Goal: Information Seeking & Learning: Learn about a topic

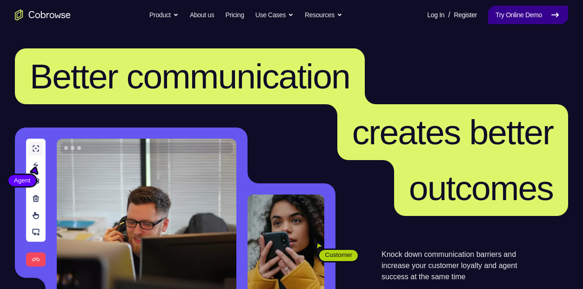
drag, startPoint x: 0, startPoint y: 0, endPoint x: 525, endPoint y: 17, distance: 525.3
click at [525, 17] on link "Try Online Demo" at bounding box center [528, 15] width 80 height 19
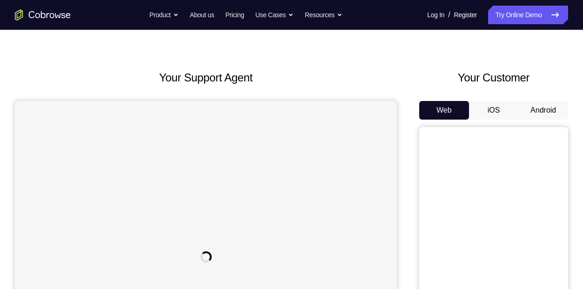
scroll to position [28, 0]
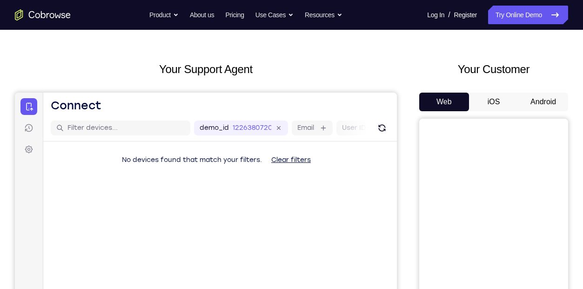
click at [503, 97] on button "iOS" at bounding box center [494, 102] width 50 height 19
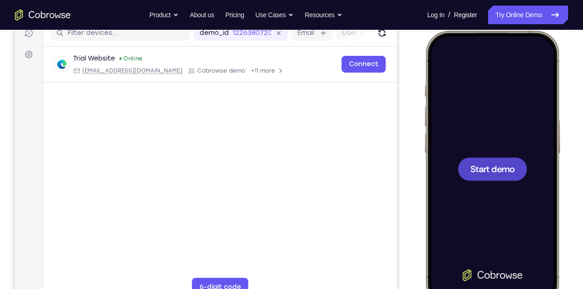
scroll to position [124, 0]
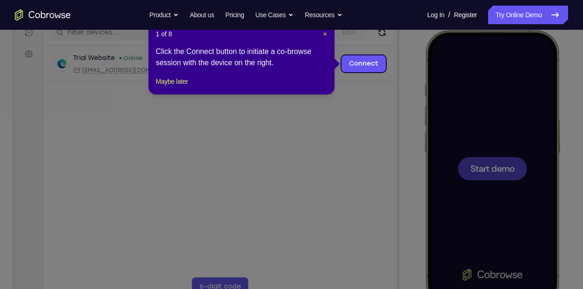
click at [502, 156] on icon at bounding box center [295, 144] width 590 height 289
click at [485, 175] on icon at bounding box center [295, 144] width 590 height 289
click at [323, 34] on span "×" at bounding box center [325, 33] width 4 height 7
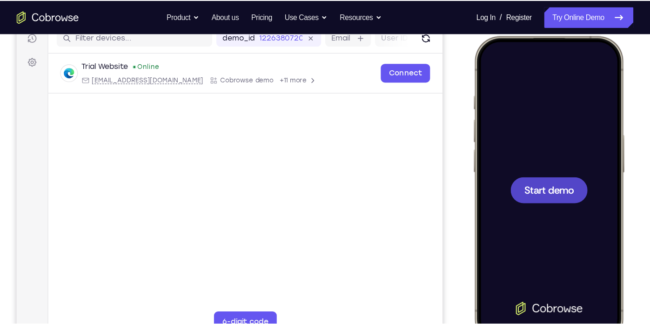
scroll to position [121, 0]
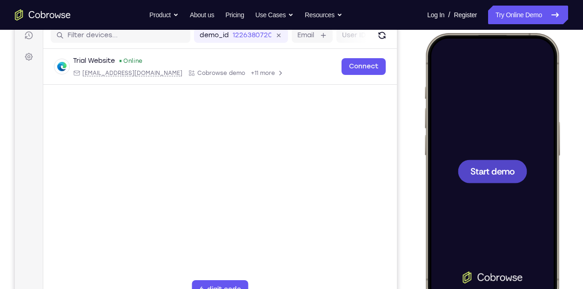
click at [479, 195] on div at bounding box center [492, 171] width 122 height 266
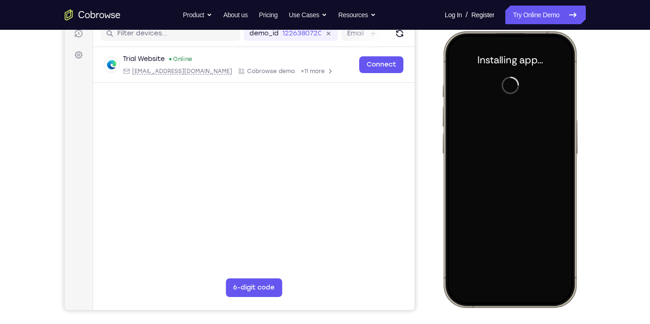
scroll to position [123, 0]
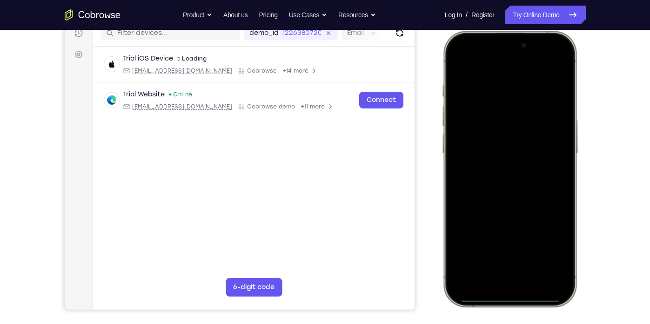
click at [462, 188] on div at bounding box center [509, 169] width 122 height 266
click at [500, 269] on div at bounding box center [509, 169] width 122 height 266
click at [499, 277] on div at bounding box center [509, 169] width 122 height 266
click at [496, 268] on div at bounding box center [509, 169] width 122 height 266
click at [496, 184] on div at bounding box center [509, 169] width 122 height 266
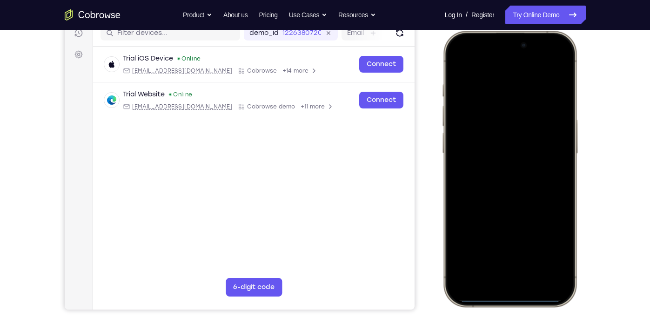
click at [494, 138] on div at bounding box center [509, 169] width 122 height 266
click at [491, 155] on div at bounding box center [509, 169] width 122 height 266
click at [556, 153] on div at bounding box center [509, 169] width 122 height 266
click at [525, 172] on div at bounding box center [509, 169] width 122 height 266
click at [518, 173] on div at bounding box center [509, 169] width 122 height 266
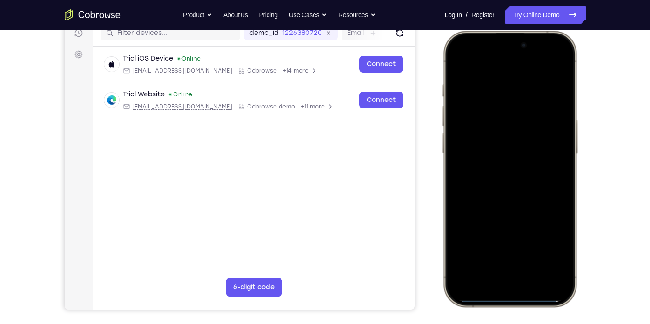
click at [469, 155] on div at bounding box center [509, 169] width 122 height 266
click at [480, 166] on div at bounding box center [509, 169] width 122 height 266
click at [508, 208] on div at bounding box center [509, 169] width 122 height 266
click at [501, 79] on div at bounding box center [509, 169] width 122 height 266
click at [554, 102] on div at bounding box center [509, 169] width 122 height 266
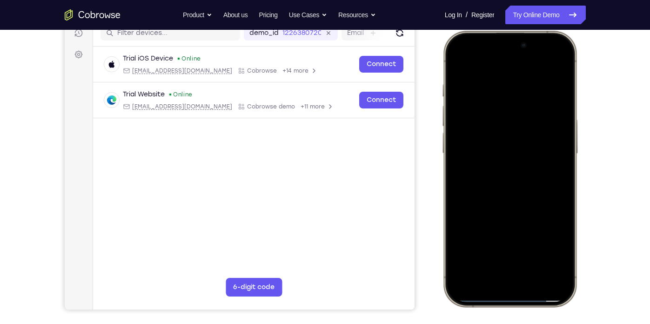
click at [554, 102] on div at bounding box center [509, 169] width 122 height 266
click at [552, 80] on div at bounding box center [509, 169] width 122 height 266
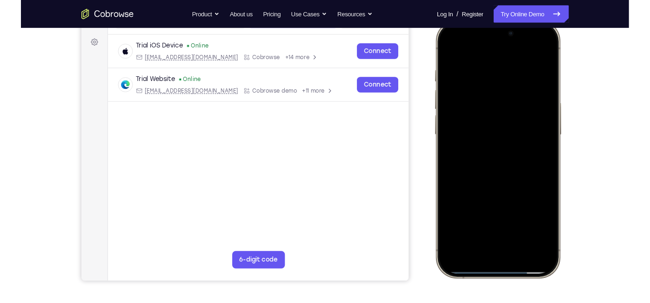
scroll to position [133, 0]
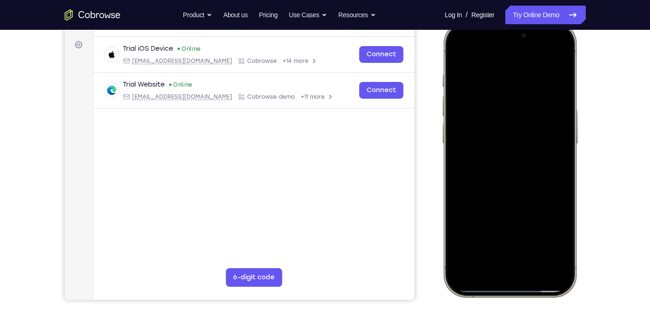
click at [556, 111] on div at bounding box center [509, 159] width 122 height 266
click at [556, 113] on div at bounding box center [509, 159] width 122 height 266
click at [552, 59] on div at bounding box center [509, 159] width 122 height 266
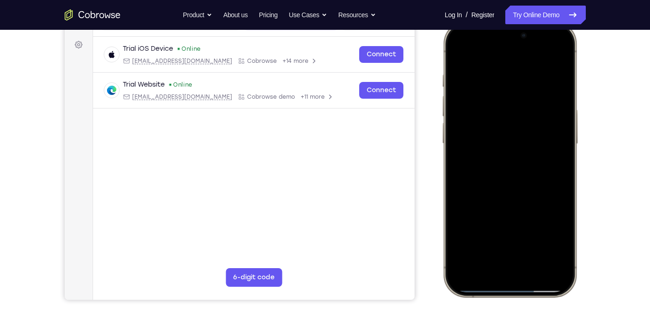
click at [532, 242] on div at bounding box center [509, 159] width 122 height 266
click at [539, 189] on div at bounding box center [509, 159] width 122 height 266
click at [491, 236] on div at bounding box center [509, 159] width 122 height 266
click at [499, 153] on div at bounding box center [509, 159] width 122 height 266
click at [499, 151] on div at bounding box center [509, 159] width 122 height 266
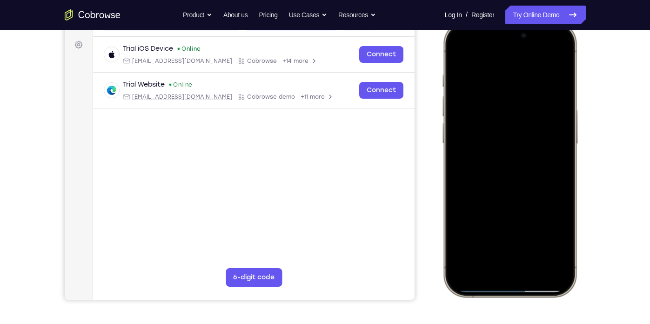
click at [564, 154] on div at bounding box center [509, 159] width 122 height 266
click at [564, 149] on div at bounding box center [509, 159] width 122 height 266
click at [458, 154] on div at bounding box center [509, 159] width 122 height 266
click at [564, 151] on div at bounding box center [509, 159] width 122 height 266
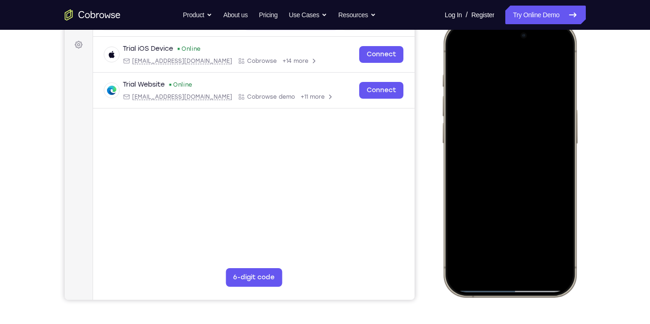
click at [564, 151] on div at bounding box center [509, 159] width 122 height 266
click at [459, 149] on div at bounding box center [509, 159] width 122 height 266
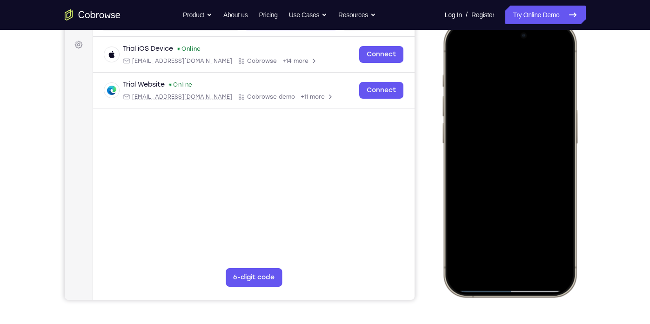
click at [566, 153] on div at bounding box center [509, 159] width 122 height 266
click at [473, 68] on div at bounding box center [509, 159] width 122 height 266
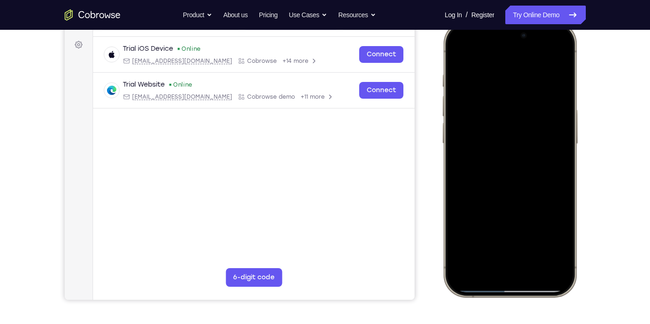
click at [456, 47] on div at bounding box center [509, 159] width 122 height 266
click at [456, 49] on div at bounding box center [509, 159] width 122 height 266
click at [471, 236] on div at bounding box center [509, 159] width 122 height 266
click at [467, 245] on div at bounding box center [509, 159] width 122 height 266
drag, startPoint x: 546, startPoint y: 142, endPoint x: 536, endPoint y: 245, distance: 103.3
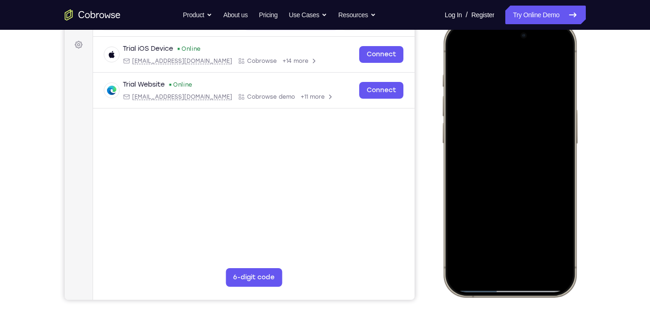
click at [536, 245] on div at bounding box center [509, 159] width 122 height 266
drag, startPoint x: 548, startPoint y: 120, endPoint x: 538, endPoint y: 228, distance: 108.5
click at [538, 228] on div at bounding box center [509, 159] width 122 height 266
drag, startPoint x: 553, startPoint y: 151, endPoint x: 541, endPoint y: 170, distance: 23.0
click at [541, 170] on div at bounding box center [509, 159] width 122 height 266
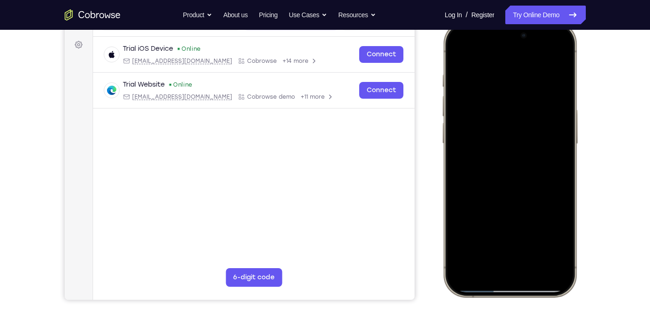
drag, startPoint x: 559, startPoint y: 163, endPoint x: 552, endPoint y: 121, distance: 42.5
click at [552, 121] on div at bounding box center [509, 159] width 122 height 266
click at [550, 134] on div at bounding box center [509, 159] width 122 height 266
click at [552, 141] on div at bounding box center [509, 159] width 122 height 266
click at [477, 236] on div at bounding box center [509, 159] width 122 height 266
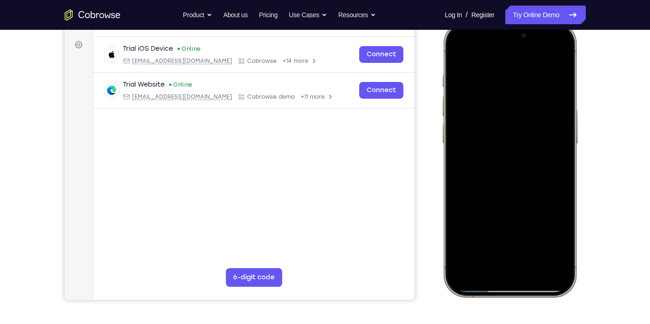
click at [474, 245] on div at bounding box center [509, 159] width 122 height 266
click at [532, 233] on div at bounding box center [509, 159] width 122 height 266
click at [556, 240] on div at bounding box center [509, 159] width 122 height 266
drag, startPoint x: 485, startPoint y: 150, endPoint x: 483, endPoint y: 258, distance: 108.5
click at [483, 258] on div at bounding box center [509, 159] width 122 height 266
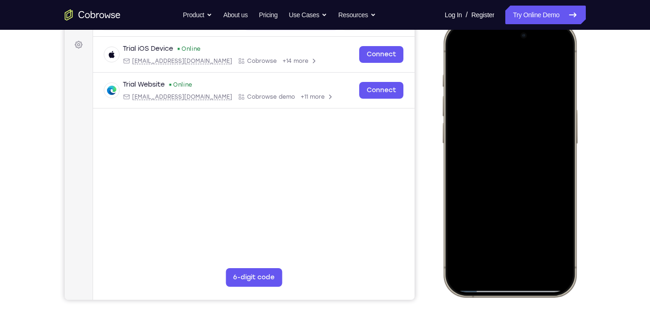
drag, startPoint x: 520, startPoint y: 136, endPoint x: 516, endPoint y: 243, distance: 107.6
click at [516, 243] on div at bounding box center [509, 159] width 122 height 266
drag, startPoint x: 546, startPoint y: 144, endPoint x: 545, endPoint y: 256, distance: 111.7
click at [545, 256] on div at bounding box center [509, 159] width 122 height 266
drag, startPoint x: 542, startPoint y: 124, endPoint x: 547, endPoint y: 229, distance: 105.3
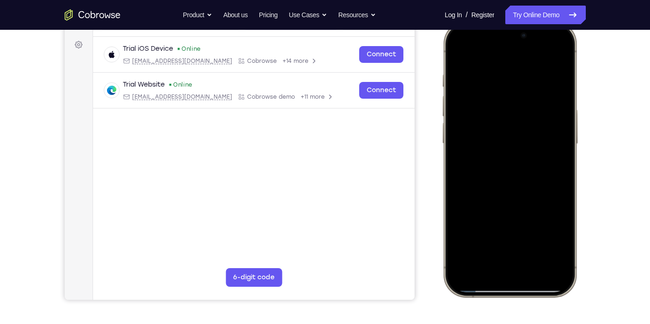
click at [547, 229] on div at bounding box center [509, 159] width 122 height 266
drag, startPoint x: 541, startPoint y: 135, endPoint x: 537, endPoint y: 235, distance: 100.6
click at [537, 235] on div at bounding box center [509, 159] width 122 height 266
drag, startPoint x: 558, startPoint y: 119, endPoint x: 551, endPoint y: 128, distance: 11.6
click at [551, 128] on div at bounding box center [509, 159] width 122 height 266
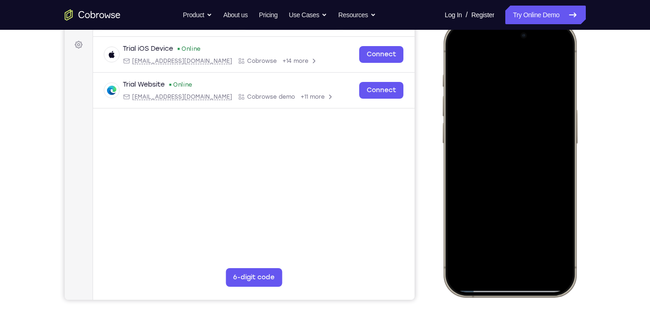
drag, startPoint x: 527, startPoint y: 192, endPoint x: 509, endPoint y: 126, distance: 68.5
click at [509, 126] on div at bounding box center [509, 159] width 122 height 266
drag, startPoint x: 539, startPoint y: 170, endPoint x: 526, endPoint y: 67, distance: 103.6
click at [526, 67] on div at bounding box center [509, 159] width 122 height 266
drag, startPoint x: 538, startPoint y: 178, endPoint x: 534, endPoint y: 90, distance: 88.0
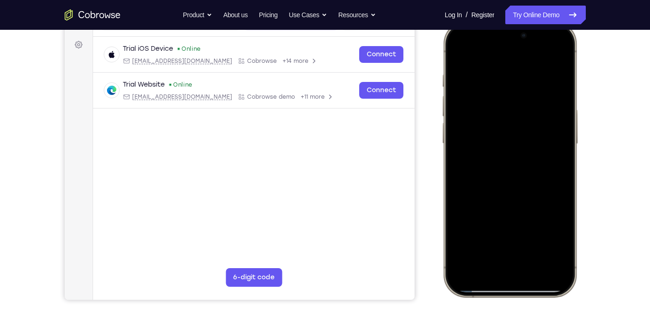
click at [534, 90] on div at bounding box center [509, 159] width 122 height 266
drag, startPoint x: 519, startPoint y: 192, endPoint x: 516, endPoint y: 100, distance: 92.7
click at [516, 100] on div at bounding box center [509, 159] width 122 height 266
drag, startPoint x: 518, startPoint y: 182, endPoint x: 520, endPoint y: 69, distance: 113.6
click at [520, 69] on div at bounding box center [509, 159] width 122 height 266
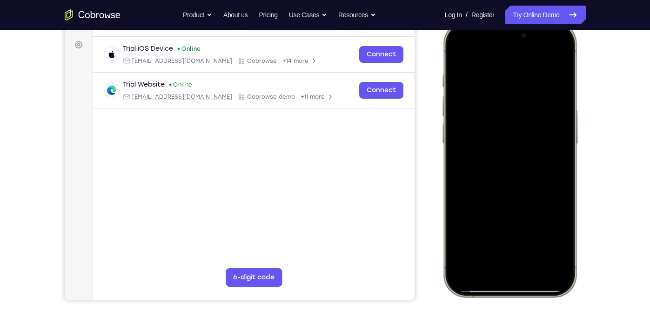
drag, startPoint x: 522, startPoint y: 177, endPoint x: 527, endPoint y: 81, distance: 97.0
click at [527, 81] on div at bounding box center [509, 159] width 122 height 266
drag, startPoint x: 517, startPoint y: 210, endPoint x: 506, endPoint y: 71, distance: 139.1
click at [506, 71] on div at bounding box center [509, 159] width 122 height 266
click at [498, 75] on div at bounding box center [509, 159] width 122 height 266
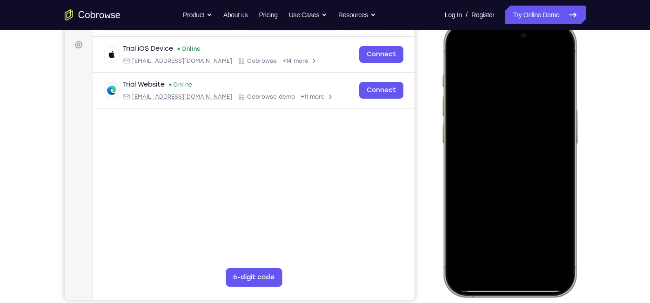
drag, startPoint x: 534, startPoint y: 199, endPoint x: 526, endPoint y: 111, distance: 88.8
click at [526, 111] on div at bounding box center [509, 159] width 122 height 266
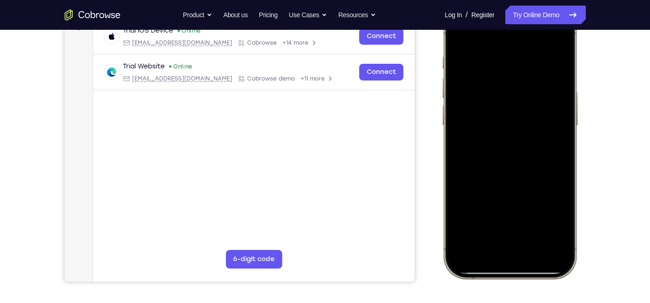
scroll to position [158, 0]
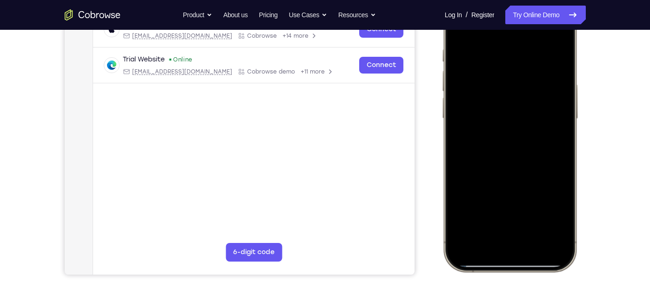
drag, startPoint x: 539, startPoint y: 142, endPoint x: 533, endPoint y: 71, distance: 71.9
click at [533, 71] on div at bounding box center [509, 134] width 122 height 266
drag, startPoint x: 531, startPoint y: 107, endPoint x: 965, endPoint y: 19, distance: 443.6
click at [524, 23] on div at bounding box center [509, 134] width 122 height 266
drag, startPoint x: 534, startPoint y: 121, endPoint x: 515, endPoint y: 44, distance: 79.1
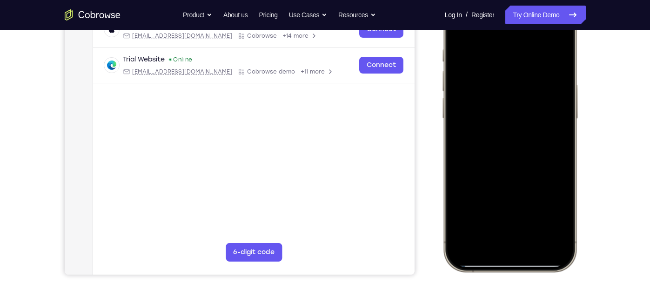
click at [515, 44] on div at bounding box center [509, 134] width 122 height 266
drag, startPoint x: 524, startPoint y: 139, endPoint x: 505, endPoint y: 191, distance: 55.5
click at [505, 191] on div at bounding box center [509, 134] width 122 height 266
click at [545, 144] on div at bounding box center [509, 134] width 122 height 266
click at [550, 123] on div at bounding box center [509, 134] width 122 height 266
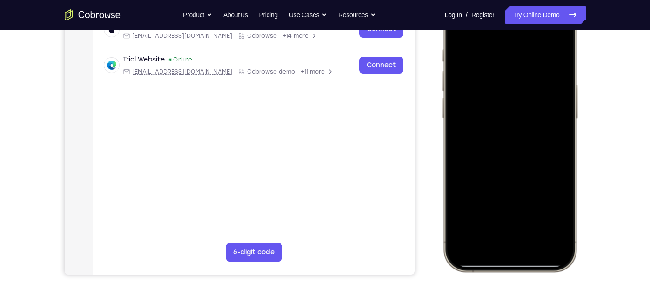
click at [552, 214] on div at bounding box center [509, 134] width 122 height 266
click at [459, 30] on div at bounding box center [509, 134] width 122 height 266
click at [519, 168] on div at bounding box center [509, 134] width 122 height 266
click at [509, 140] on div at bounding box center [509, 134] width 122 height 266
click at [514, 210] on div at bounding box center [509, 134] width 122 height 266
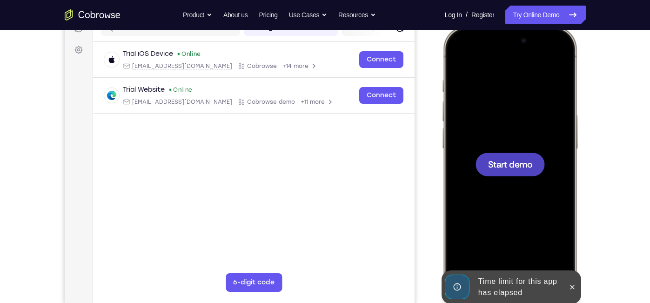
scroll to position [126, 0]
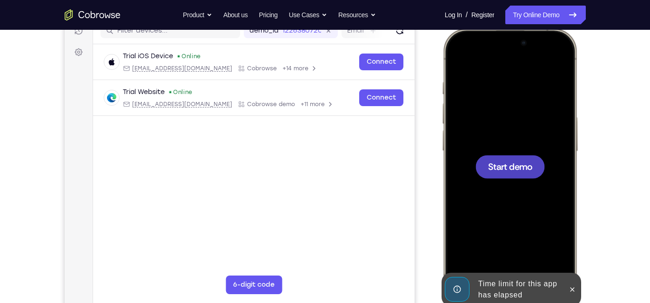
click at [498, 176] on div at bounding box center [509, 166] width 69 height 23
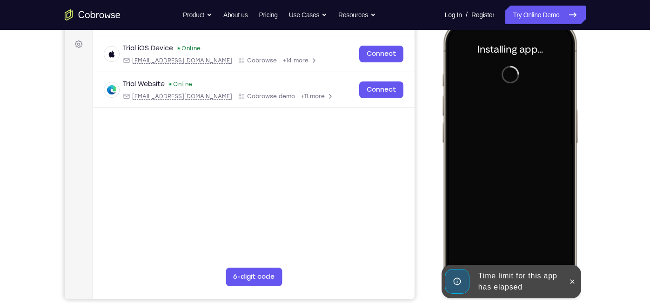
scroll to position [135, 0]
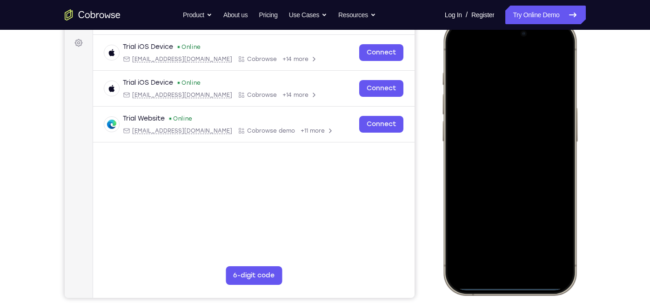
click at [467, 181] on div at bounding box center [509, 157] width 122 height 266
click at [492, 272] on div at bounding box center [509, 157] width 122 height 266
click at [512, 256] on div at bounding box center [509, 157] width 122 height 266
click at [503, 169] on div at bounding box center [509, 157] width 122 height 266
click at [480, 121] on div at bounding box center [509, 157] width 122 height 266
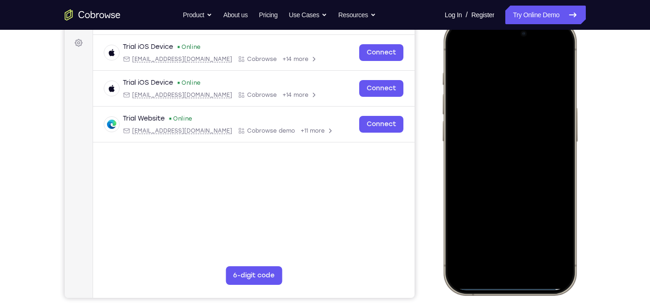
click at [476, 120] on div at bounding box center [509, 157] width 122 height 266
click at [503, 123] on div at bounding box center [509, 157] width 122 height 266
click at [514, 157] on div at bounding box center [509, 157] width 122 height 266
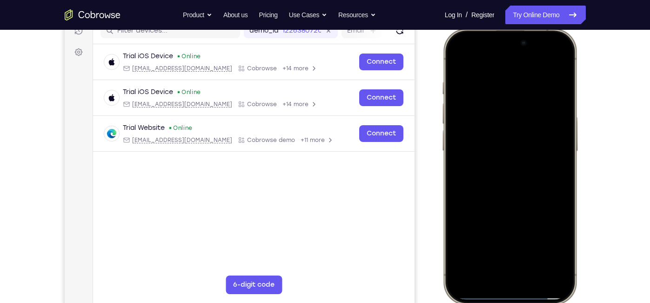
scroll to position [126, 0]
click at [562, 70] on div at bounding box center [509, 166] width 122 height 266
click at [499, 90] on div at bounding box center [509, 166] width 122 height 266
click at [552, 63] on div at bounding box center [509, 166] width 122 height 266
drag, startPoint x: 544, startPoint y: 173, endPoint x: 547, endPoint y: 77, distance: 95.9
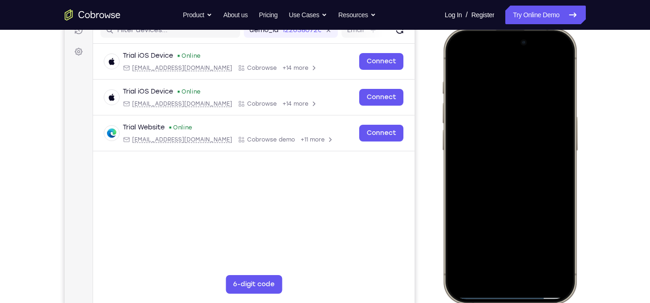
click at [547, 77] on div at bounding box center [509, 166] width 122 height 266
drag, startPoint x: 545, startPoint y: 218, endPoint x: 532, endPoint y: 120, distance: 99.0
click at [532, 120] on div at bounding box center [509, 166] width 122 height 266
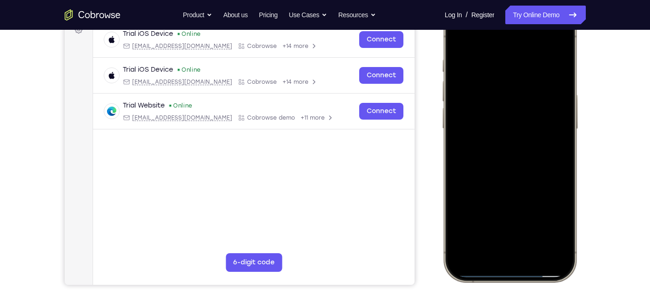
scroll to position [149, 0]
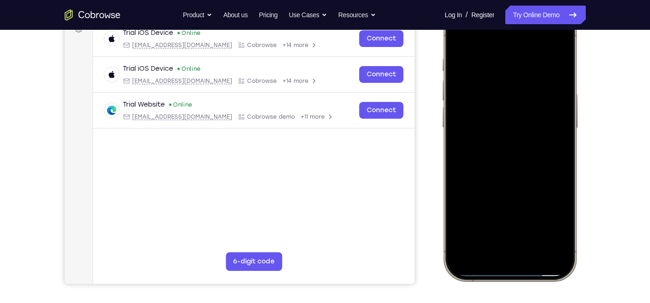
drag, startPoint x: 554, startPoint y: 179, endPoint x: 548, endPoint y: 111, distance: 68.6
click at [548, 111] on div at bounding box center [509, 143] width 122 height 266
click at [562, 139] on div at bounding box center [509, 143] width 122 height 266
drag, startPoint x: 530, startPoint y: 116, endPoint x: 530, endPoint y: 122, distance: 6.5
click at [530, 122] on div at bounding box center [509, 143] width 122 height 266
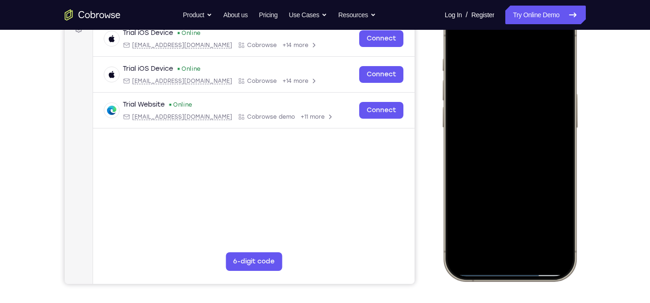
click at [564, 129] on div at bounding box center [509, 143] width 122 height 266
drag, startPoint x: 510, startPoint y: 155, endPoint x: 509, endPoint y: 255, distance: 99.6
click at [509, 255] on div at bounding box center [509, 143] width 122 height 266
drag, startPoint x: 509, startPoint y: 171, endPoint x: 500, endPoint y: 69, distance: 102.8
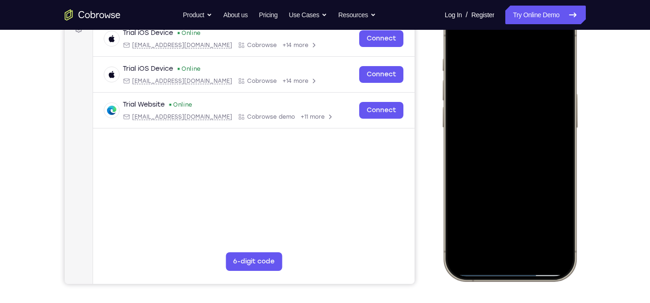
click at [500, 69] on div at bounding box center [509, 143] width 122 height 266
drag, startPoint x: 514, startPoint y: 154, endPoint x: 500, endPoint y: 65, distance: 90.4
click at [500, 65] on div at bounding box center [509, 143] width 122 height 266
drag, startPoint x: 532, startPoint y: 194, endPoint x: 511, endPoint y: 145, distance: 53.5
click at [511, 145] on div at bounding box center [509, 143] width 122 height 266
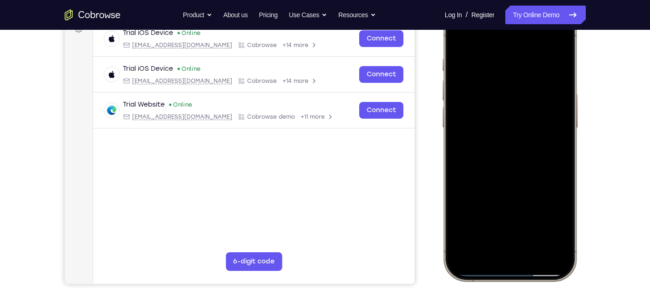
drag, startPoint x: 531, startPoint y: 131, endPoint x: 532, endPoint y: 167, distance: 36.3
click at [532, 167] on div at bounding box center [509, 143] width 122 height 266
click at [561, 136] on div at bounding box center [509, 143] width 122 height 266
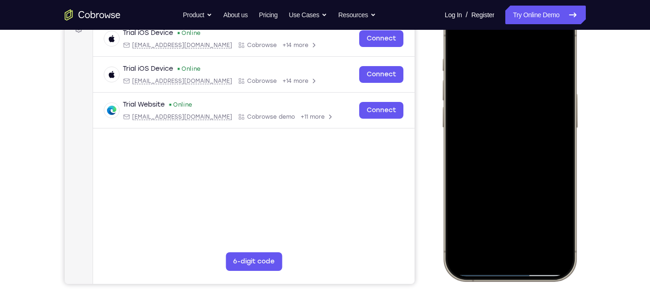
drag, startPoint x: 547, startPoint y: 189, endPoint x: 526, endPoint y: 190, distance: 21.0
click at [526, 190] on div at bounding box center [509, 143] width 122 height 266
click at [563, 140] on div at bounding box center [509, 143] width 122 height 266
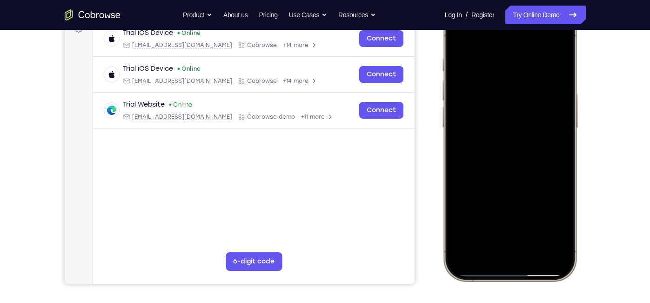
drag, startPoint x: 543, startPoint y: 202, endPoint x: 521, endPoint y: 102, distance: 102.8
click at [521, 102] on div at bounding box center [509, 143] width 122 height 266
drag, startPoint x: 528, startPoint y: 171, endPoint x: 518, endPoint y: 75, distance: 96.4
click at [518, 75] on div at bounding box center [509, 143] width 122 height 266
drag, startPoint x: 524, startPoint y: 192, endPoint x: 525, endPoint y: 51, distance: 141.0
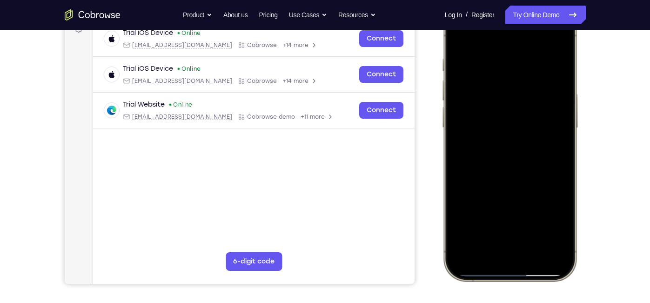
click at [525, 51] on div at bounding box center [509, 143] width 122 height 266
drag, startPoint x: 504, startPoint y: 180, endPoint x: 491, endPoint y: 91, distance: 90.3
click at [491, 91] on div at bounding box center [509, 143] width 122 height 266
drag, startPoint x: 530, startPoint y: 170, endPoint x: 504, endPoint y: 117, distance: 59.3
click at [504, 117] on div at bounding box center [509, 143] width 122 height 266
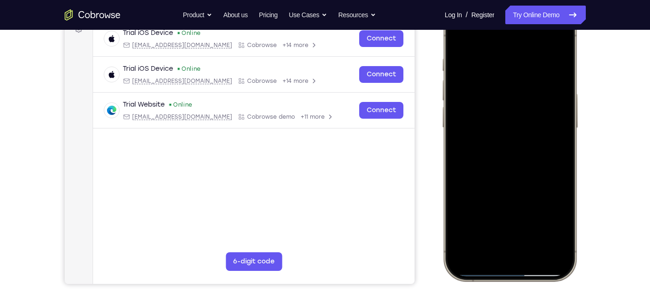
click at [566, 145] on div at bounding box center [509, 143] width 122 height 266
click at [458, 145] on div at bounding box center [509, 143] width 122 height 266
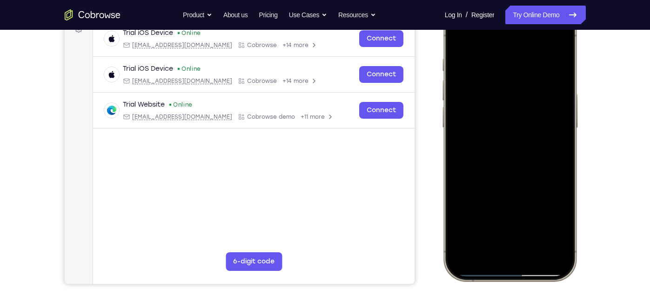
drag, startPoint x: 524, startPoint y: 210, endPoint x: 542, endPoint y: 92, distance: 119.6
click at [542, 92] on div at bounding box center [509, 143] width 122 height 266
drag, startPoint x: 528, startPoint y: 179, endPoint x: 539, endPoint y: 64, distance: 115.5
click at [539, 64] on div at bounding box center [509, 143] width 122 height 266
drag, startPoint x: 528, startPoint y: 198, endPoint x: 523, endPoint y: 71, distance: 127.2
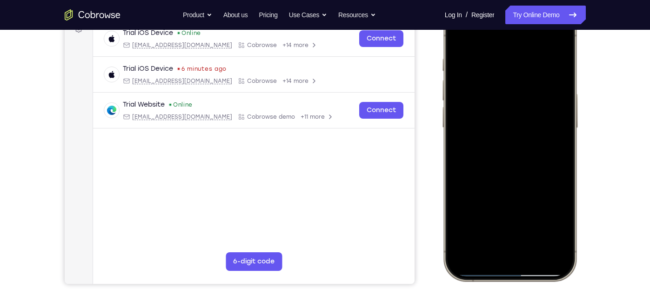
click at [523, 71] on div at bounding box center [509, 143] width 122 height 266
drag, startPoint x: 525, startPoint y: 163, endPoint x: 520, endPoint y: 93, distance: 70.5
click at [520, 93] on div at bounding box center [509, 143] width 122 height 266
drag, startPoint x: 544, startPoint y: 197, endPoint x: 532, endPoint y: 128, distance: 69.4
click at [532, 128] on div at bounding box center [509, 143] width 122 height 266
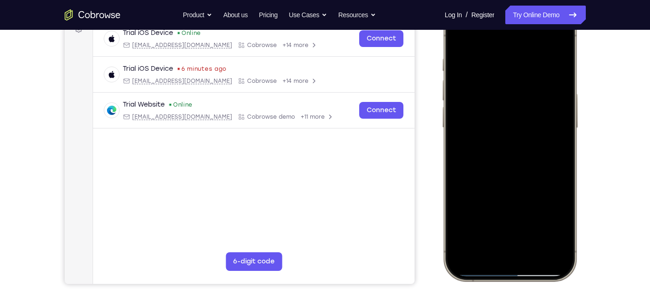
drag, startPoint x: 538, startPoint y: 187, endPoint x: 525, endPoint y: 84, distance: 103.7
click at [525, 84] on div at bounding box center [509, 143] width 122 height 266
drag, startPoint x: 535, startPoint y: 201, endPoint x: 522, endPoint y: 77, distance: 124.5
click at [522, 77] on div at bounding box center [509, 143] width 122 height 266
drag, startPoint x: 527, startPoint y: 160, endPoint x: 541, endPoint y: 77, distance: 84.5
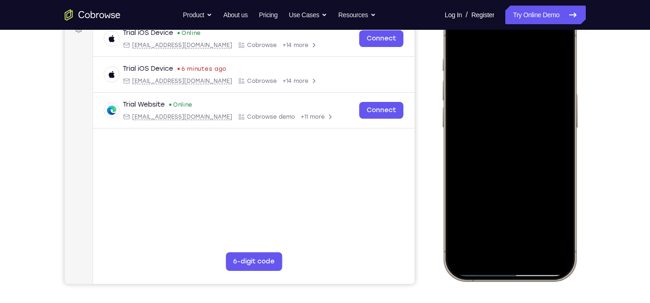
click at [541, 77] on div at bounding box center [509, 143] width 122 height 266
drag, startPoint x: 530, startPoint y: 203, endPoint x: 527, endPoint y: 112, distance: 91.3
click at [527, 112] on div at bounding box center [509, 143] width 122 height 266
drag, startPoint x: 510, startPoint y: 182, endPoint x: 516, endPoint y: 67, distance: 115.6
click at [516, 67] on div at bounding box center [509, 143] width 122 height 266
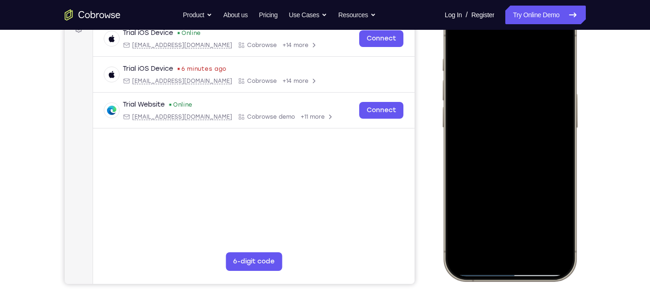
drag, startPoint x: 517, startPoint y: 202, endPoint x: 522, endPoint y: 107, distance: 95.6
click at [522, 107] on div at bounding box center [509, 143] width 122 height 266
drag, startPoint x: 524, startPoint y: 182, endPoint x: 520, endPoint y: 95, distance: 87.1
click at [520, 95] on div at bounding box center [509, 143] width 122 height 266
drag, startPoint x: 522, startPoint y: 203, endPoint x: 534, endPoint y: 74, distance: 129.9
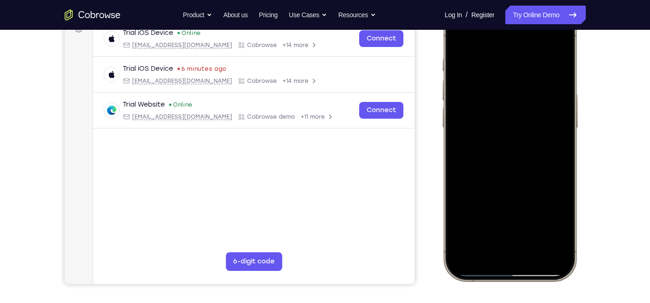
click at [534, 74] on div at bounding box center [509, 143] width 122 height 266
drag, startPoint x: 528, startPoint y: 181, endPoint x: 530, endPoint y: 47, distance: 134.1
click at [530, 47] on div at bounding box center [509, 143] width 122 height 266
drag, startPoint x: 519, startPoint y: 156, endPoint x: 528, endPoint y: 46, distance: 110.7
click at [528, 46] on div at bounding box center [509, 143] width 122 height 266
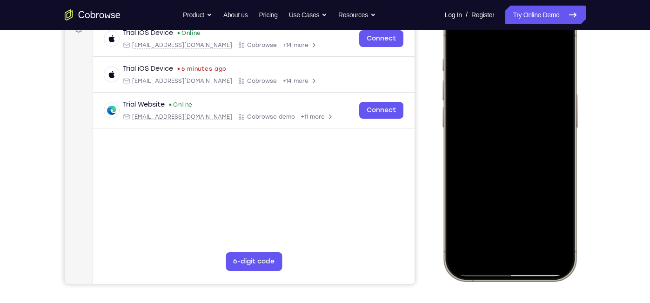
drag, startPoint x: 528, startPoint y: 183, endPoint x: 520, endPoint y: 52, distance: 132.0
click at [520, 52] on div at bounding box center [509, 143] width 122 height 266
drag, startPoint x: 537, startPoint y: 209, endPoint x: 535, endPoint y: 92, distance: 117.8
click at [535, 92] on div at bounding box center [509, 143] width 122 height 266
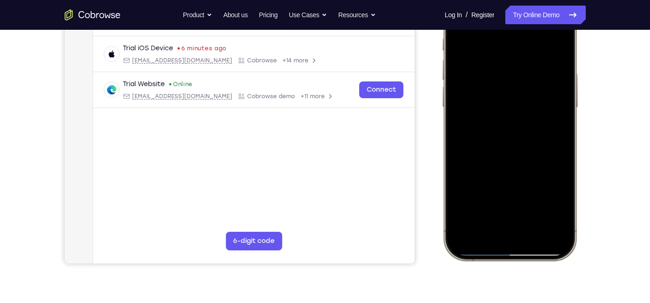
scroll to position [140, 0]
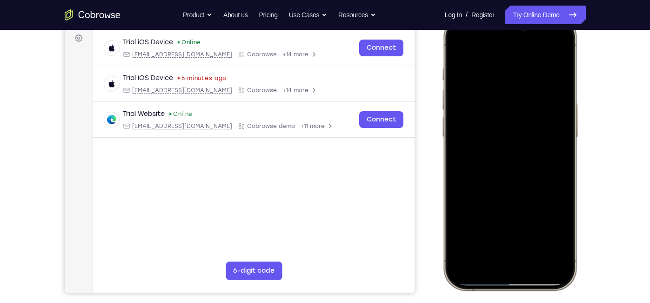
drag, startPoint x: 529, startPoint y: 198, endPoint x: 522, endPoint y: 70, distance: 128.2
click at [522, 70] on div at bounding box center [509, 153] width 122 height 266
click at [564, 137] on div at bounding box center [509, 153] width 122 height 266
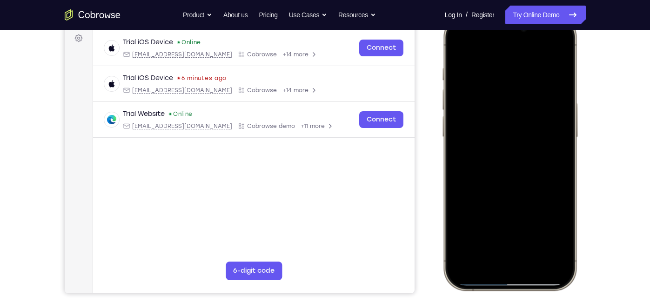
click at [564, 137] on div at bounding box center [509, 153] width 122 height 266
drag, startPoint x: 524, startPoint y: 229, endPoint x: 538, endPoint y: 56, distance: 174.2
click at [538, 56] on div at bounding box center [509, 153] width 122 height 266
drag, startPoint x: 536, startPoint y: 220, endPoint x: 529, endPoint y: 148, distance: 72.1
click at [529, 148] on div at bounding box center [509, 153] width 122 height 266
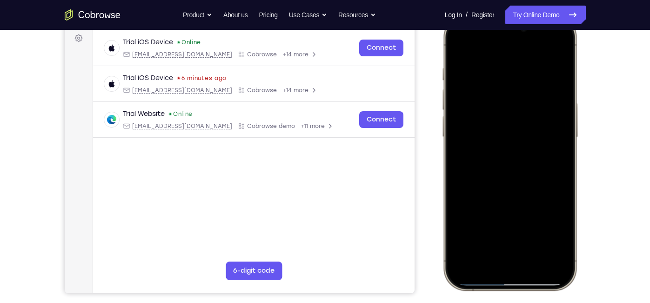
click at [561, 227] on div at bounding box center [509, 153] width 122 height 266
click at [538, 260] on div at bounding box center [509, 153] width 122 height 266
click at [512, 182] on div at bounding box center [509, 153] width 122 height 266
click at [457, 47] on div at bounding box center [509, 153] width 122 height 266
drag, startPoint x: 557, startPoint y: 212, endPoint x: 535, endPoint y: 125, distance: 90.1
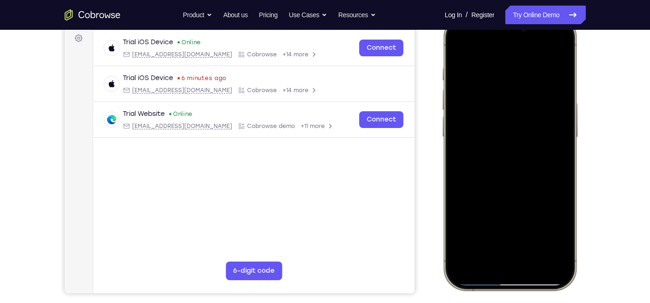
click at [535, 125] on div at bounding box center [509, 153] width 122 height 266
drag, startPoint x: 528, startPoint y: 208, endPoint x: 523, endPoint y: 137, distance: 70.9
click at [523, 137] on div at bounding box center [509, 153] width 122 height 266
drag, startPoint x: 508, startPoint y: 231, endPoint x: 507, endPoint y: 178, distance: 53.5
click at [507, 178] on div at bounding box center [509, 153] width 122 height 266
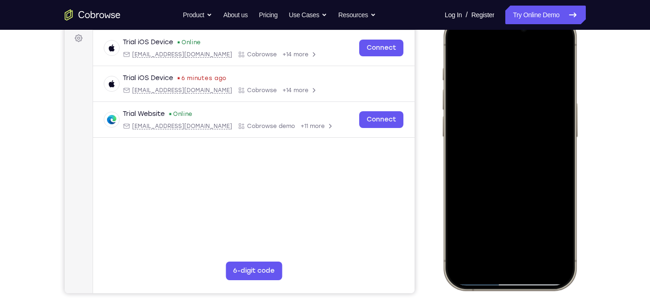
click at [459, 53] on div at bounding box center [509, 153] width 122 height 266
click at [458, 42] on div at bounding box center [509, 153] width 122 height 266
drag, startPoint x: 538, startPoint y: 73, endPoint x: 472, endPoint y: 76, distance: 65.7
click at [472, 76] on div at bounding box center [509, 153] width 122 height 266
click at [503, 70] on div at bounding box center [509, 153] width 122 height 266
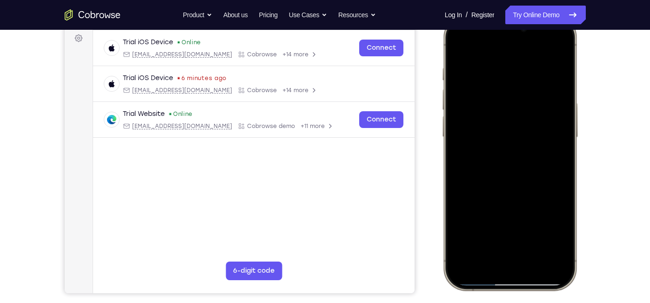
click at [551, 50] on div at bounding box center [509, 153] width 122 height 266
drag, startPoint x: 543, startPoint y: 68, endPoint x: 463, endPoint y: 62, distance: 79.8
click at [463, 62] on div at bounding box center [509, 153] width 122 height 266
drag, startPoint x: 516, startPoint y: 179, endPoint x: 510, endPoint y: 56, distance: 123.0
click at [510, 56] on div at bounding box center [509, 153] width 122 height 266
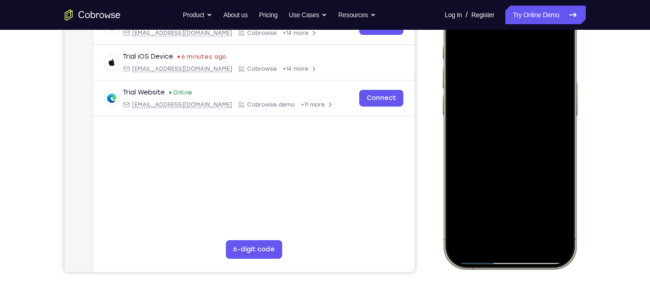
scroll to position [162, 0]
drag, startPoint x: 531, startPoint y: 177, endPoint x: 523, endPoint y: 102, distance: 74.8
click at [523, 102] on div at bounding box center [509, 131] width 122 height 266
click at [465, 237] on div at bounding box center [509, 131] width 122 height 266
click at [464, 238] on div at bounding box center [509, 131] width 122 height 266
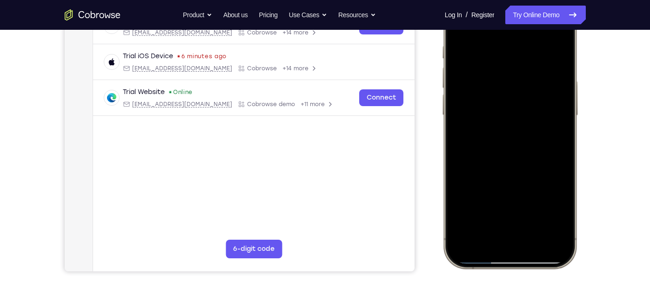
drag, startPoint x: 483, startPoint y: 157, endPoint x: 473, endPoint y: 221, distance: 64.5
click at [473, 221] on div at bounding box center [509, 131] width 122 height 266
drag, startPoint x: 500, startPoint y: 81, endPoint x: 503, endPoint y: 139, distance: 57.8
click at [503, 139] on div at bounding box center [509, 131] width 122 height 266
drag, startPoint x: 475, startPoint y: 55, endPoint x: 523, endPoint y: 65, distance: 48.8
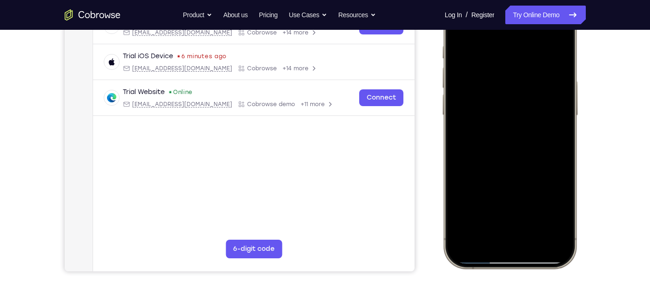
click at [523, 65] on div at bounding box center [509, 131] width 122 height 266
drag, startPoint x: 507, startPoint y: 99, endPoint x: 499, endPoint y: 208, distance: 108.7
click at [499, 208] on div at bounding box center [509, 131] width 122 height 266
drag, startPoint x: 512, startPoint y: 74, endPoint x: 497, endPoint y: 283, distance: 210.5
click at [497, 272] on html "Online web based iOS Simulators and Android Emulators. Run iPhone, iPad, Mobile…" at bounding box center [511, 132] width 140 height 279
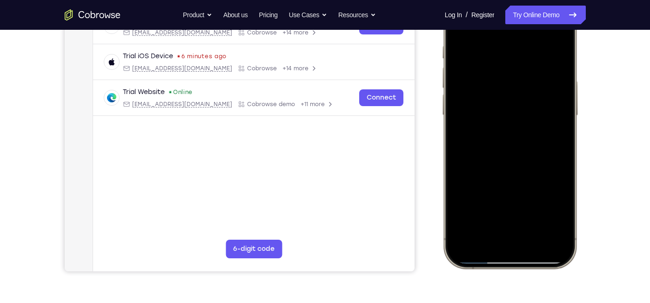
click at [553, 231] on div at bounding box center [509, 131] width 122 height 266
drag, startPoint x: 539, startPoint y: 159, endPoint x: 537, endPoint y: 55, distance: 103.8
click at [537, 55] on div at bounding box center [509, 131] width 122 height 266
drag, startPoint x: 536, startPoint y: 188, endPoint x: 539, endPoint y: 75, distance: 112.7
click at [539, 75] on div at bounding box center [509, 131] width 122 height 266
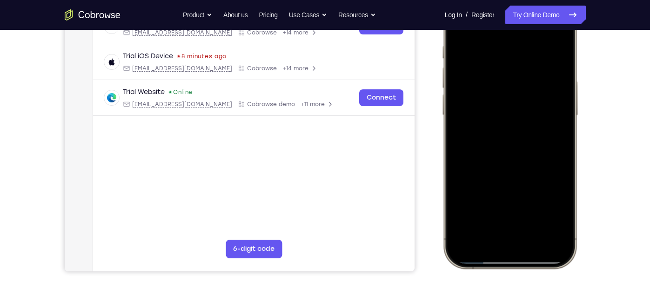
drag, startPoint x: 538, startPoint y: 158, endPoint x: 520, endPoint y: 90, distance: 70.8
click at [520, 90] on div at bounding box center [509, 131] width 122 height 266
click at [538, 237] on div at bounding box center [509, 131] width 122 height 266
click at [515, 120] on div at bounding box center [509, 131] width 122 height 266
click at [557, 213] on div at bounding box center [509, 131] width 122 height 266
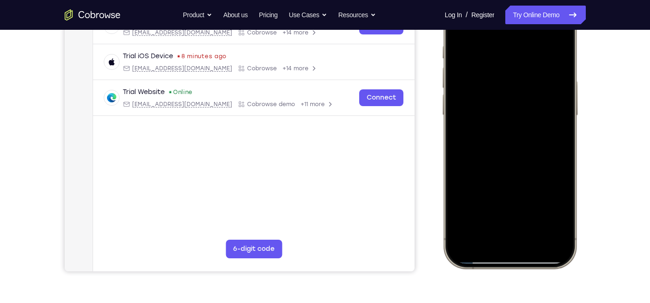
click at [496, 93] on div at bounding box center [509, 131] width 122 height 266
click at [490, 96] on div at bounding box center [509, 131] width 122 height 266
click at [458, 243] on div at bounding box center [509, 131] width 122 height 266
click at [495, 211] on div at bounding box center [509, 131] width 122 height 266
click at [552, 209] on div at bounding box center [509, 131] width 122 height 266
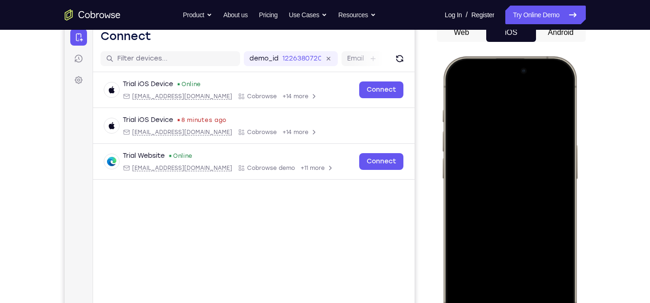
scroll to position [96, 0]
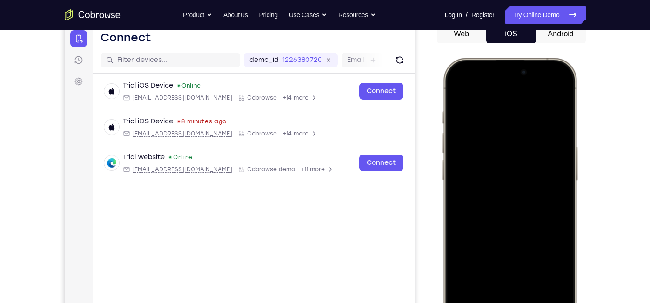
click at [456, 91] on div at bounding box center [509, 196] width 122 height 266
click at [508, 208] on div at bounding box center [509, 196] width 122 height 266
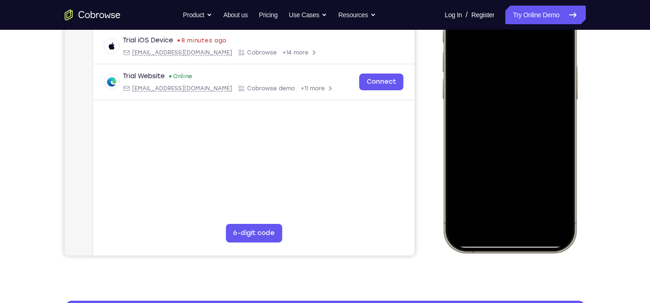
scroll to position [178, 0]
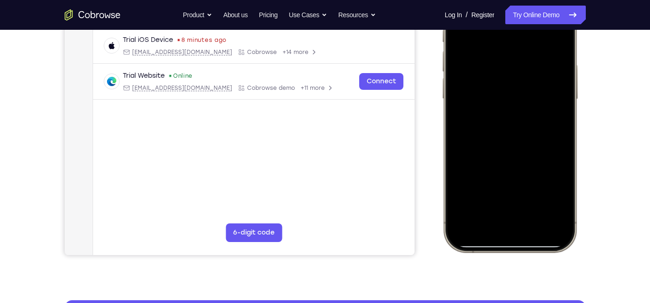
click at [553, 191] on div at bounding box center [509, 114] width 122 height 266
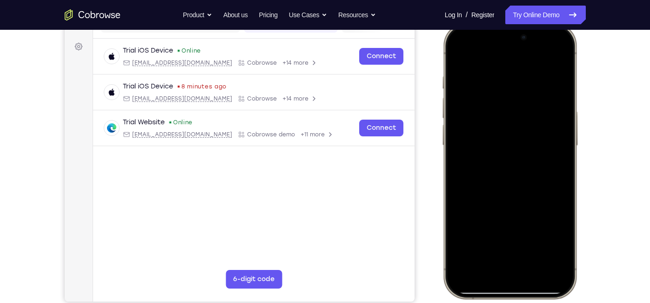
scroll to position [130, 0]
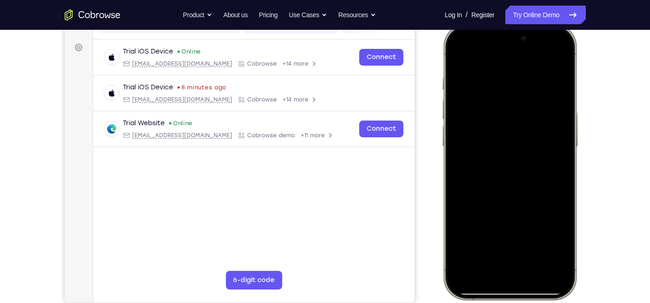
drag, startPoint x: 501, startPoint y: 79, endPoint x: 499, endPoint y: 228, distance: 149.4
click at [499, 228] on div at bounding box center [509, 162] width 122 height 266
drag, startPoint x: 515, startPoint y: 141, endPoint x: 513, endPoint y: 243, distance: 101.9
click at [513, 243] on div at bounding box center [509, 162] width 122 height 266
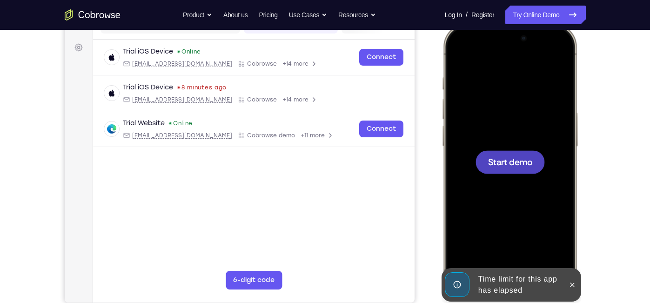
drag, startPoint x: 552, startPoint y: 145, endPoint x: 552, endPoint y: 158, distance: 13.5
click at [552, 158] on div at bounding box center [509, 162] width 122 height 266
